Goal: Information Seeking & Learning: Check status

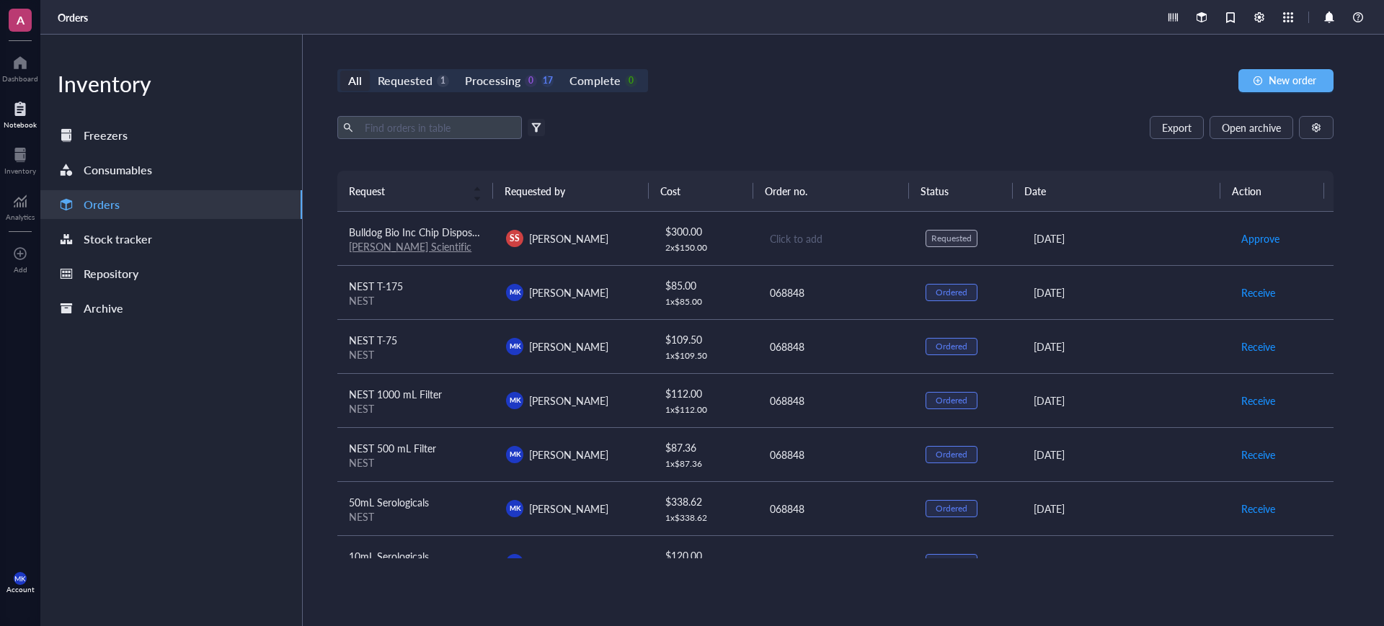
click at [14, 113] on div at bounding box center [20, 108] width 33 height 23
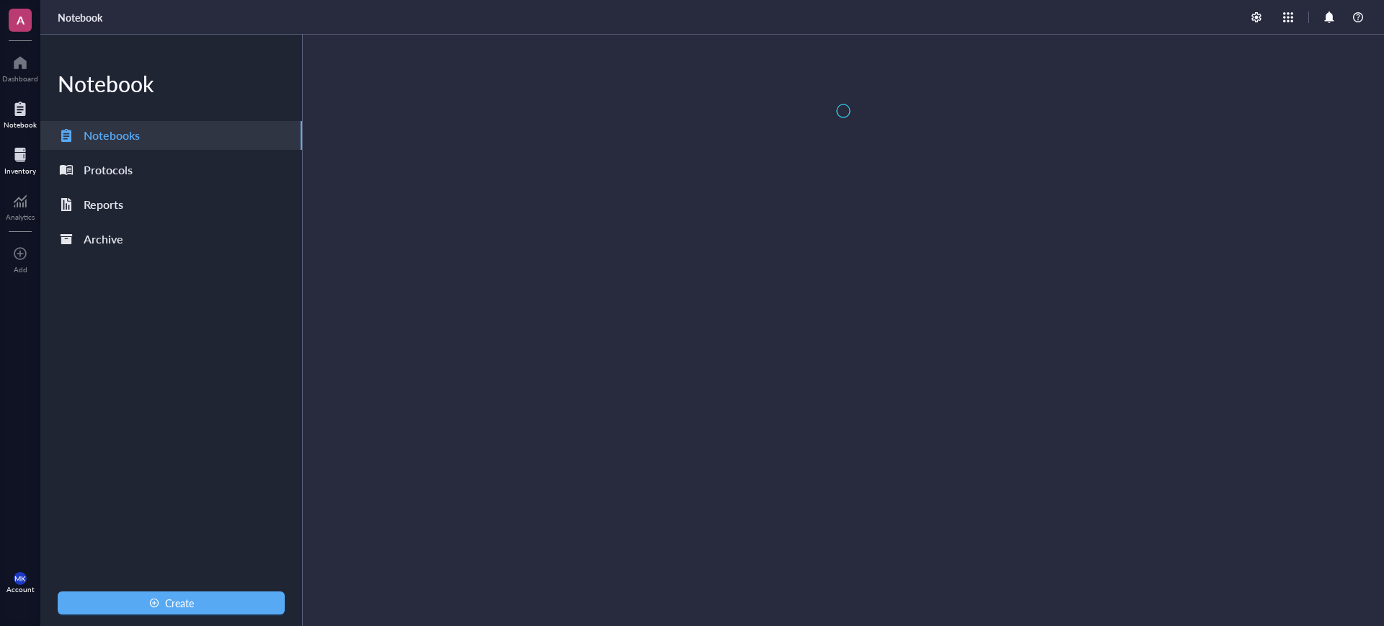
click at [14, 149] on div at bounding box center [20, 154] width 32 height 23
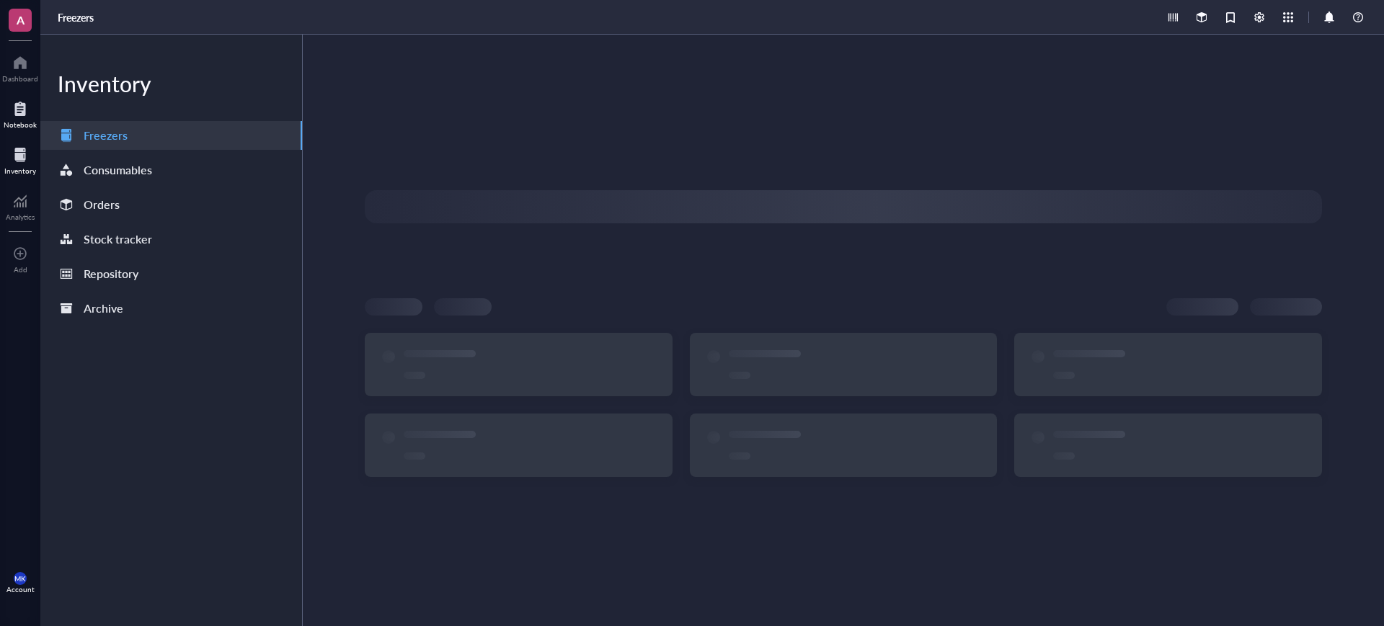
click at [25, 107] on div at bounding box center [20, 108] width 33 height 23
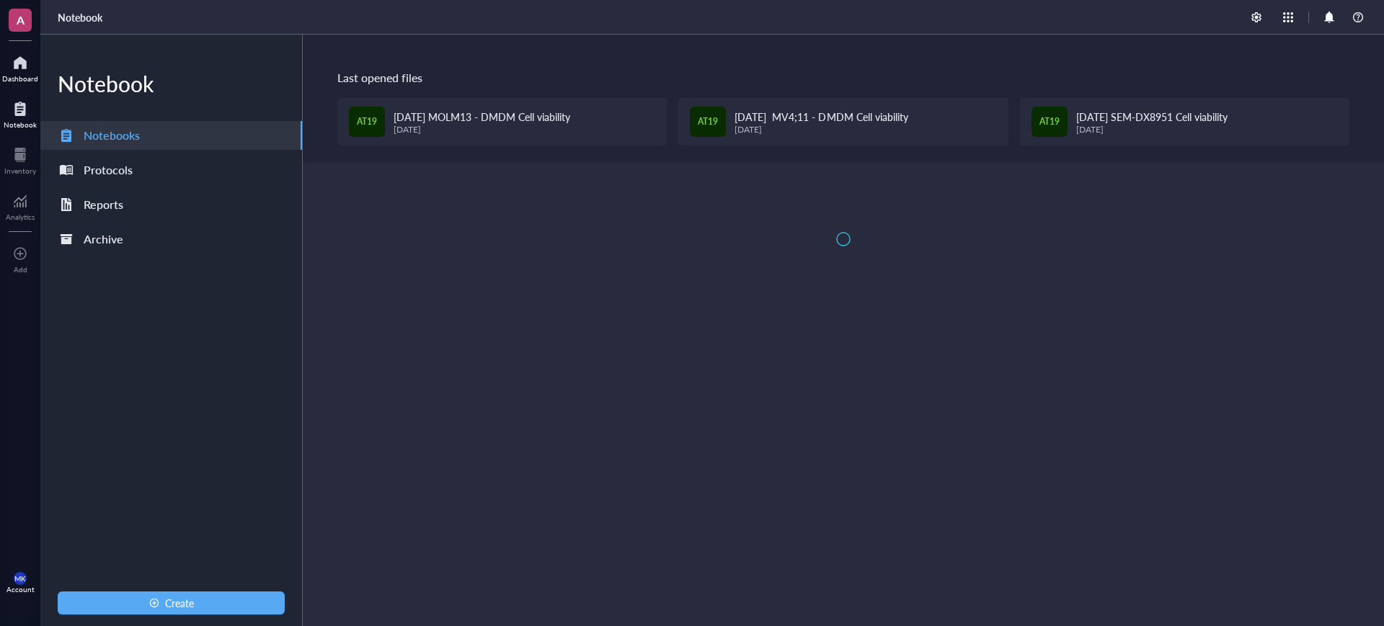
click at [22, 77] on div "Dashboard" at bounding box center [20, 78] width 36 height 9
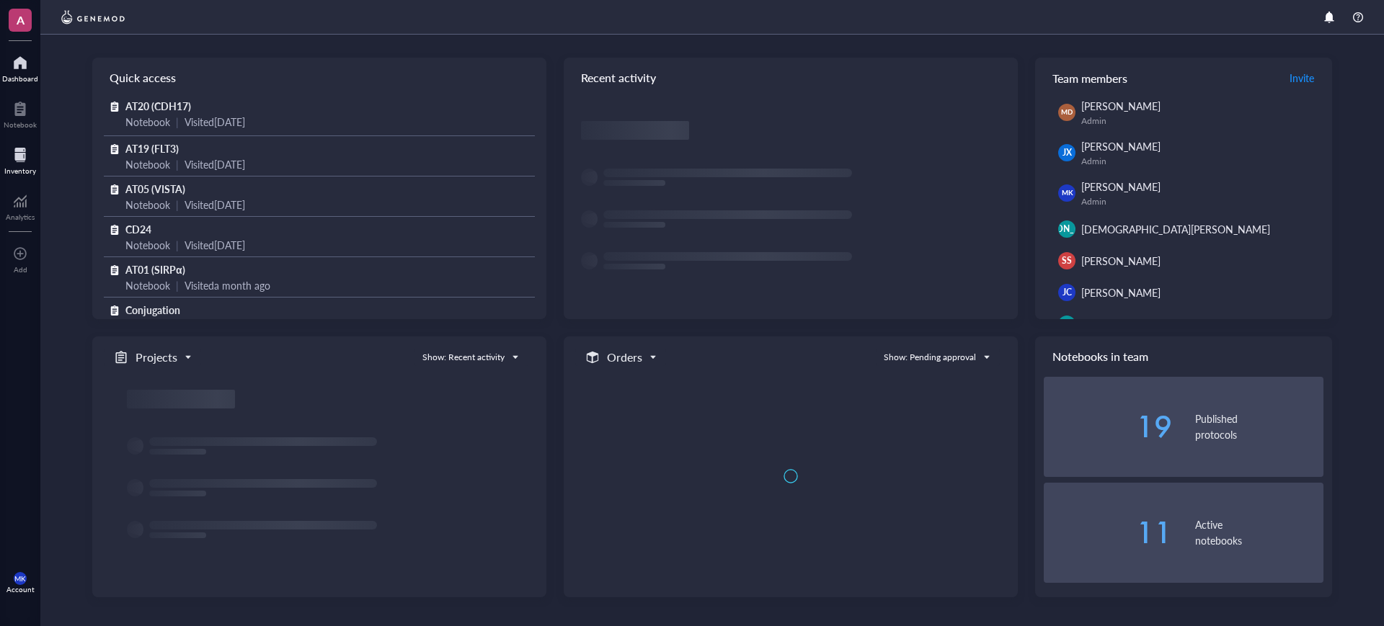
click at [31, 158] on div at bounding box center [20, 154] width 32 height 23
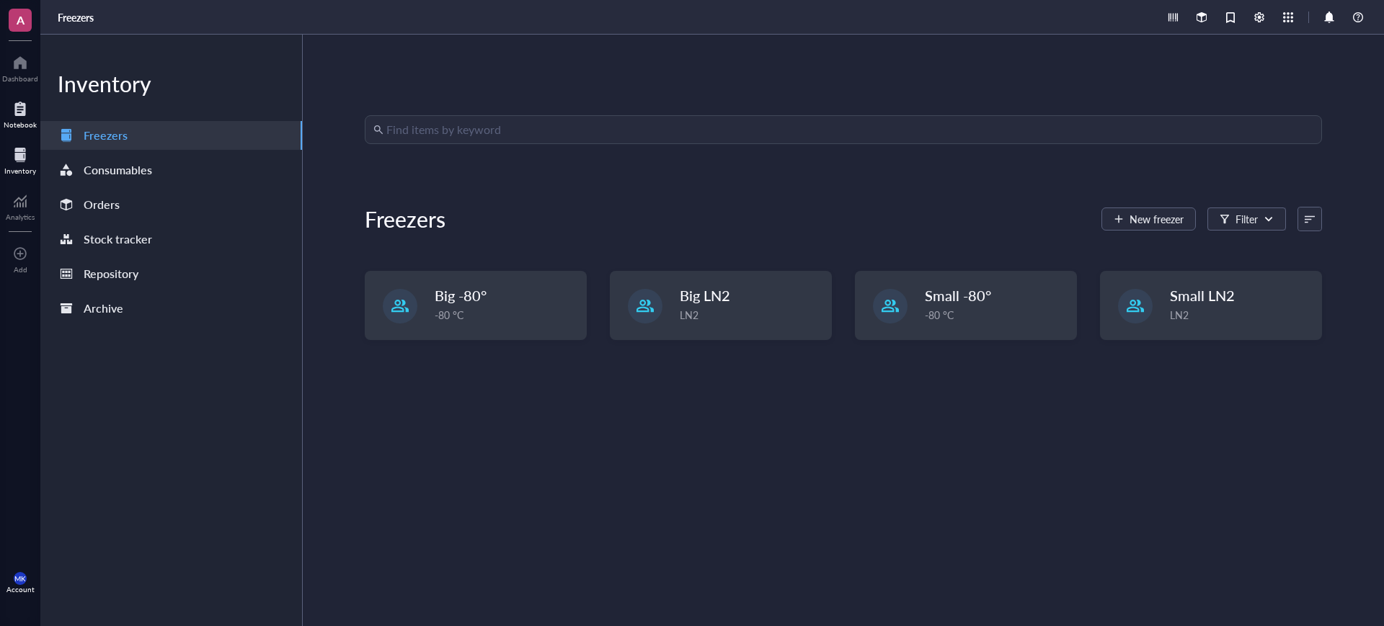
click at [9, 120] on div "Notebook" at bounding box center [20, 124] width 33 height 9
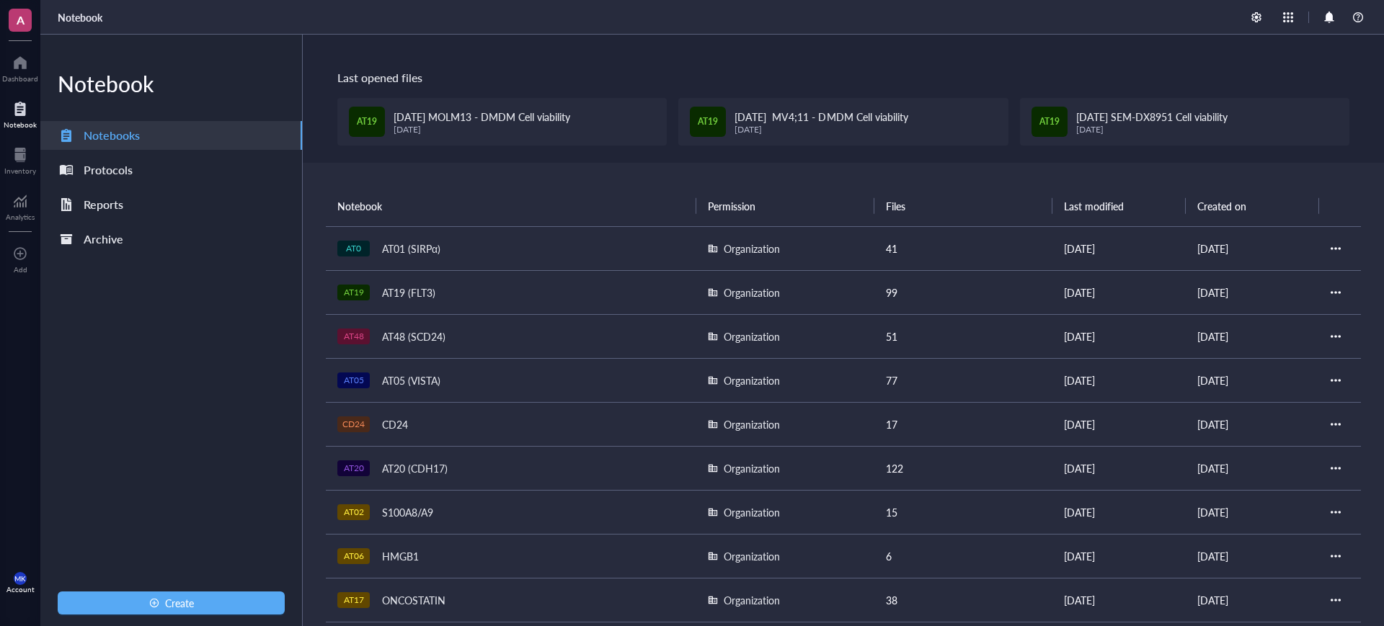
click at [448, 471] on div "AT20 (CDH17)" at bounding box center [415, 468] width 79 height 20
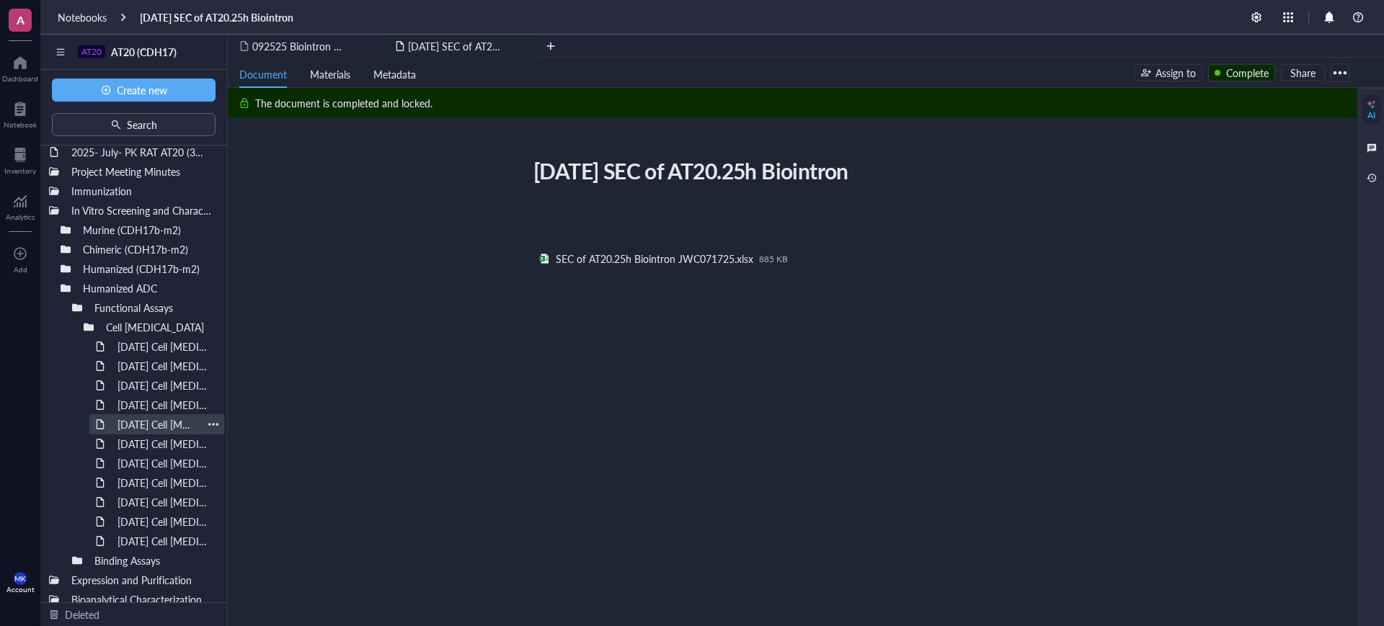
scroll to position [180, 0]
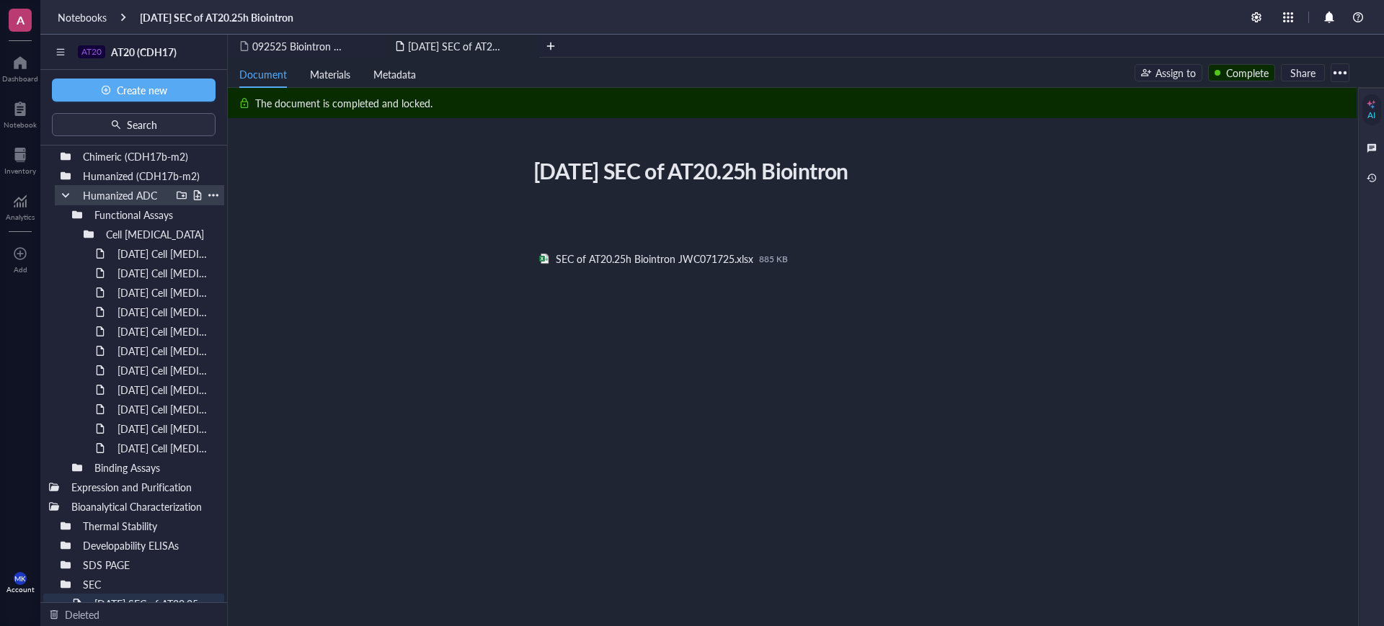
click at [63, 197] on div at bounding box center [66, 195] width 10 height 10
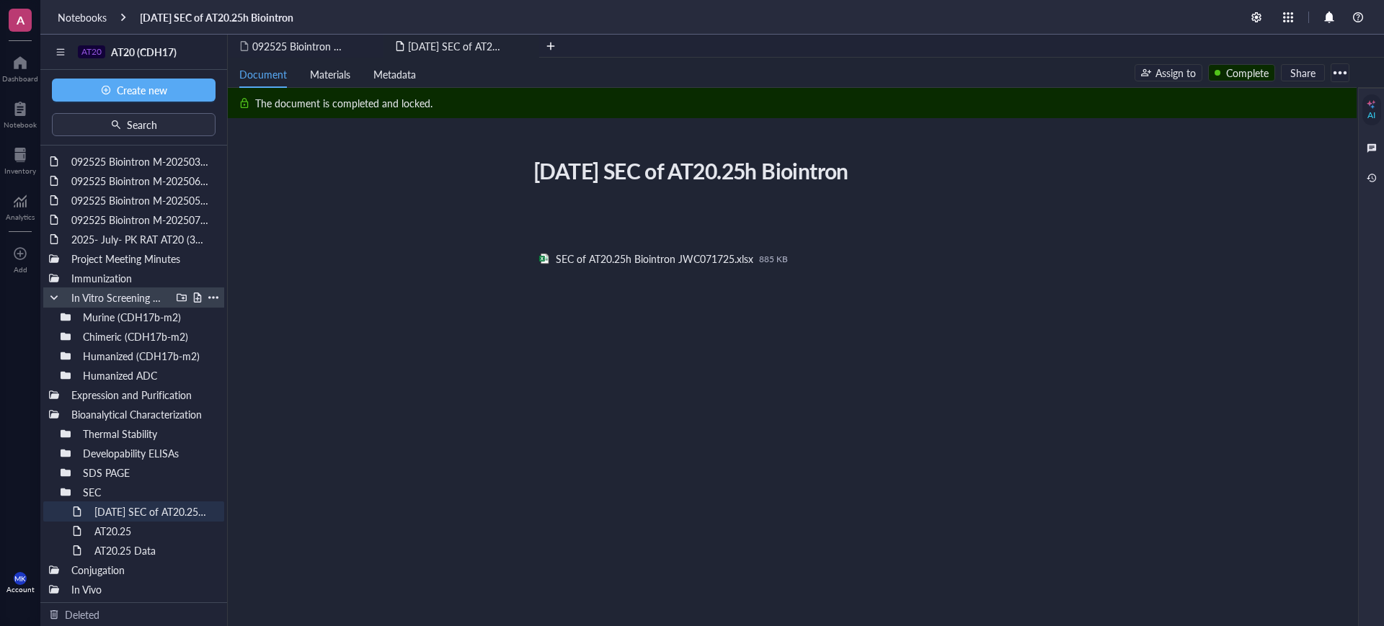
click at [56, 300] on div at bounding box center [54, 298] width 10 height 10
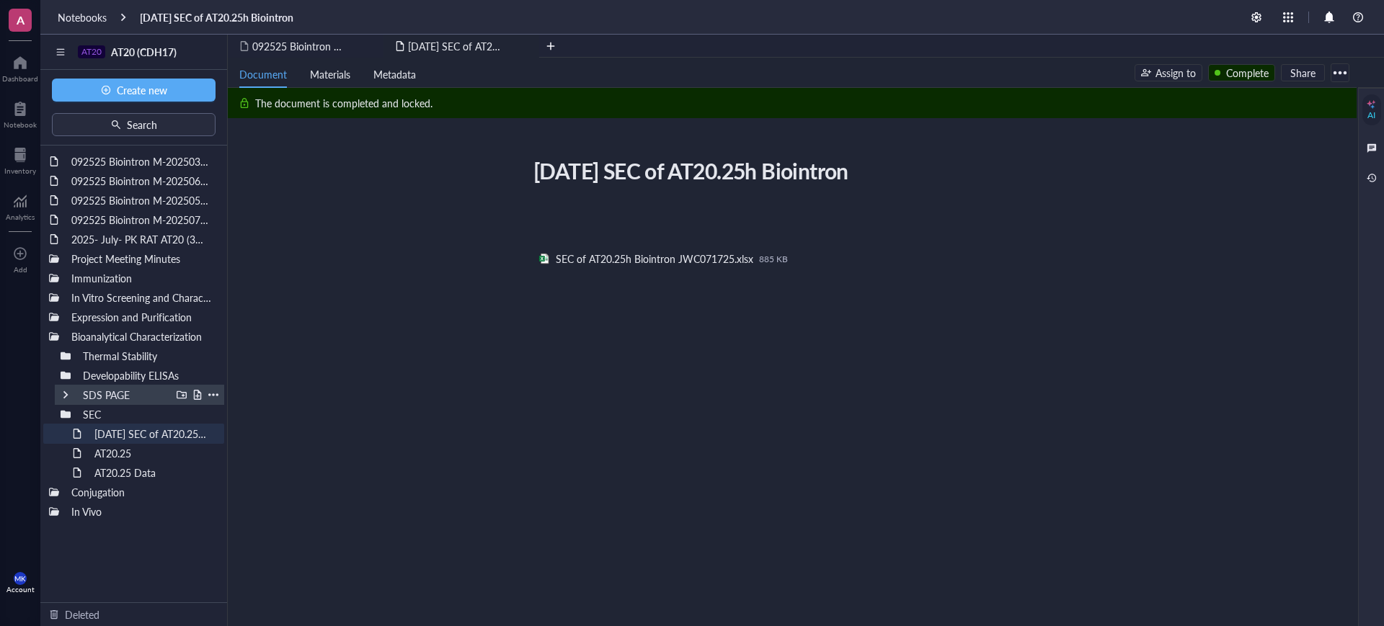
click at [61, 395] on div at bounding box center [66, 395] width 10 height 10
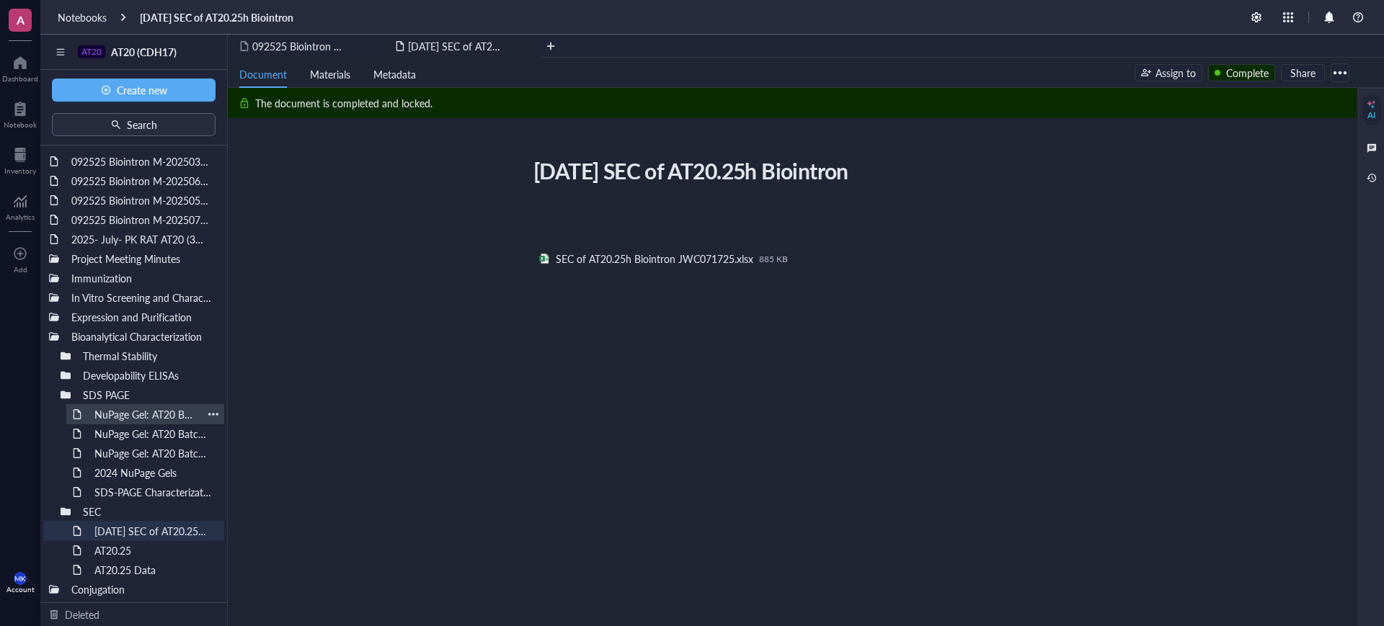
click at [112, 415] on div "NuPage Gel: AT20 Batch #04162025, #051525, #060325" at bounding box center [145, 414] width 115 height 20
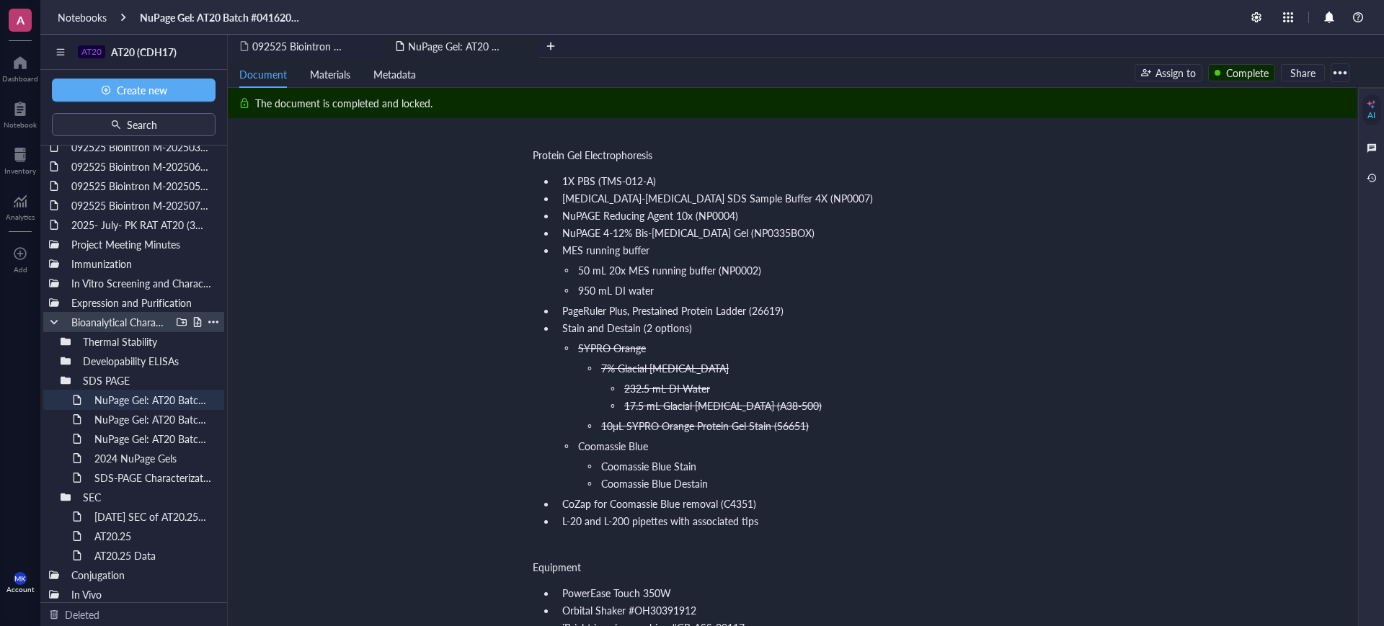
scroll to position [19, 0]
click at [0, 0] on div at bounding box center [0, 0] width 0 height 0
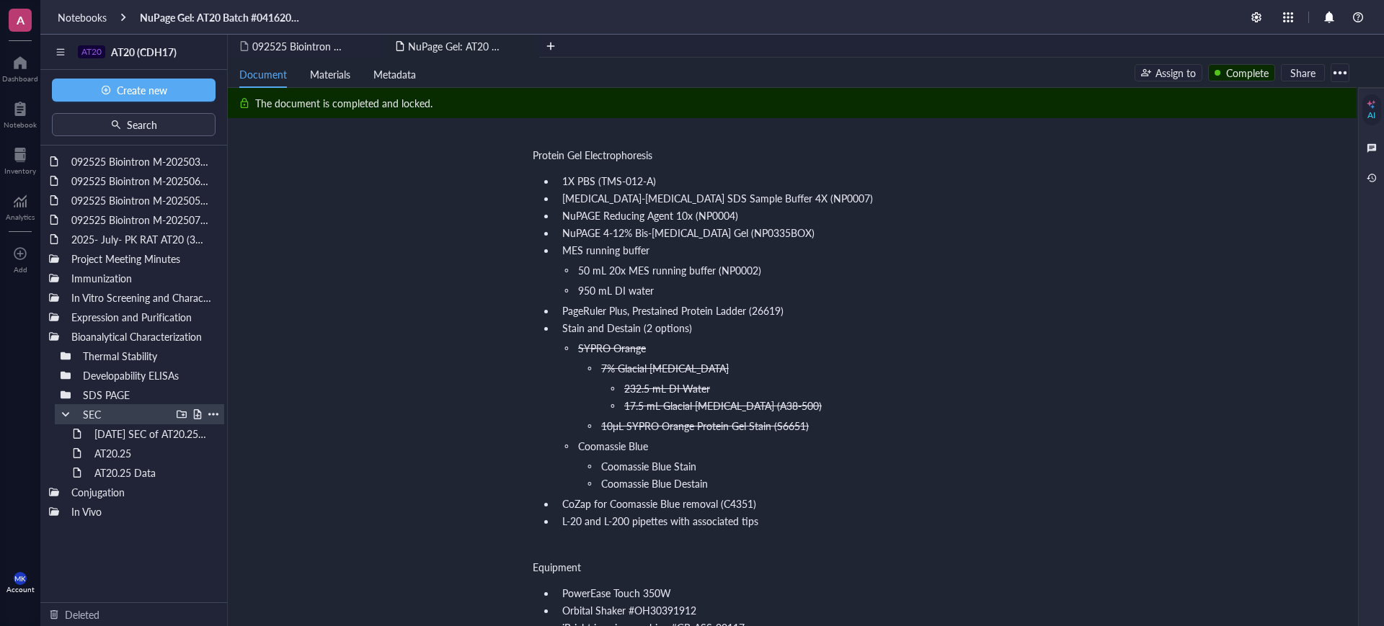
click at [65, 414] on div at bounding box center [66, 414] width 10 height 10
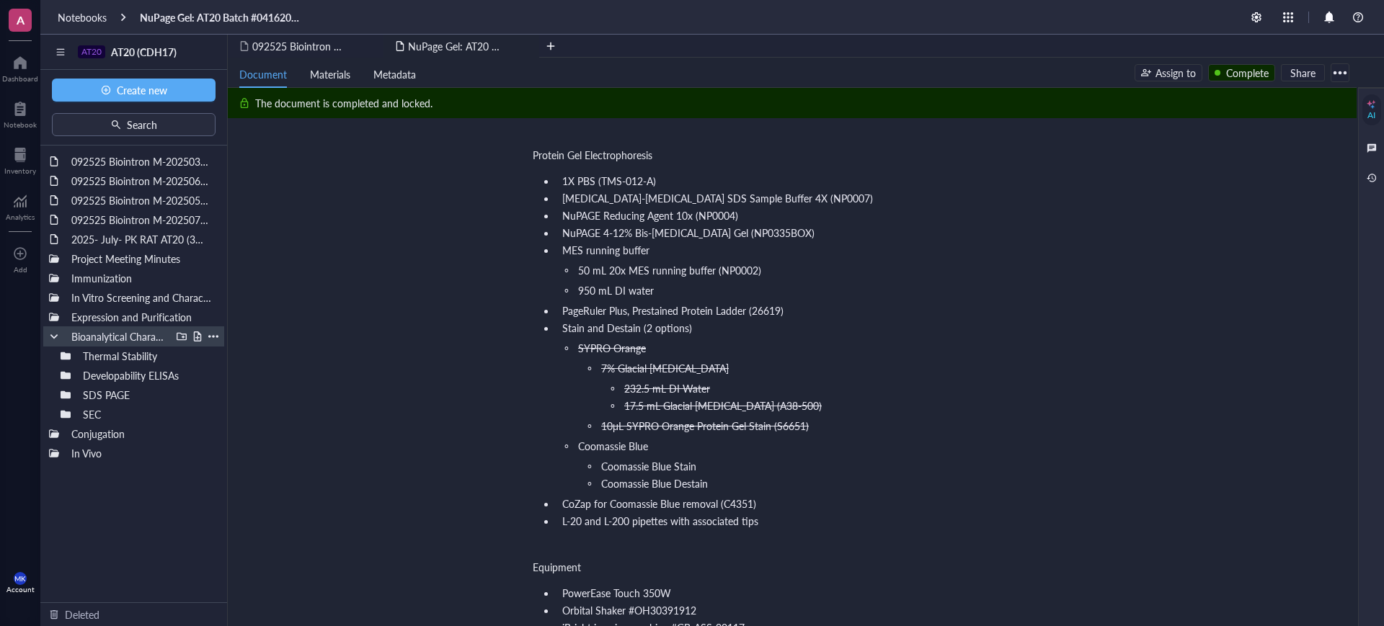
click at [54, 337] on div at bounding box center [54, 337] width 10 height 10
